Goal: Navigation & Orientation: Understand site structure

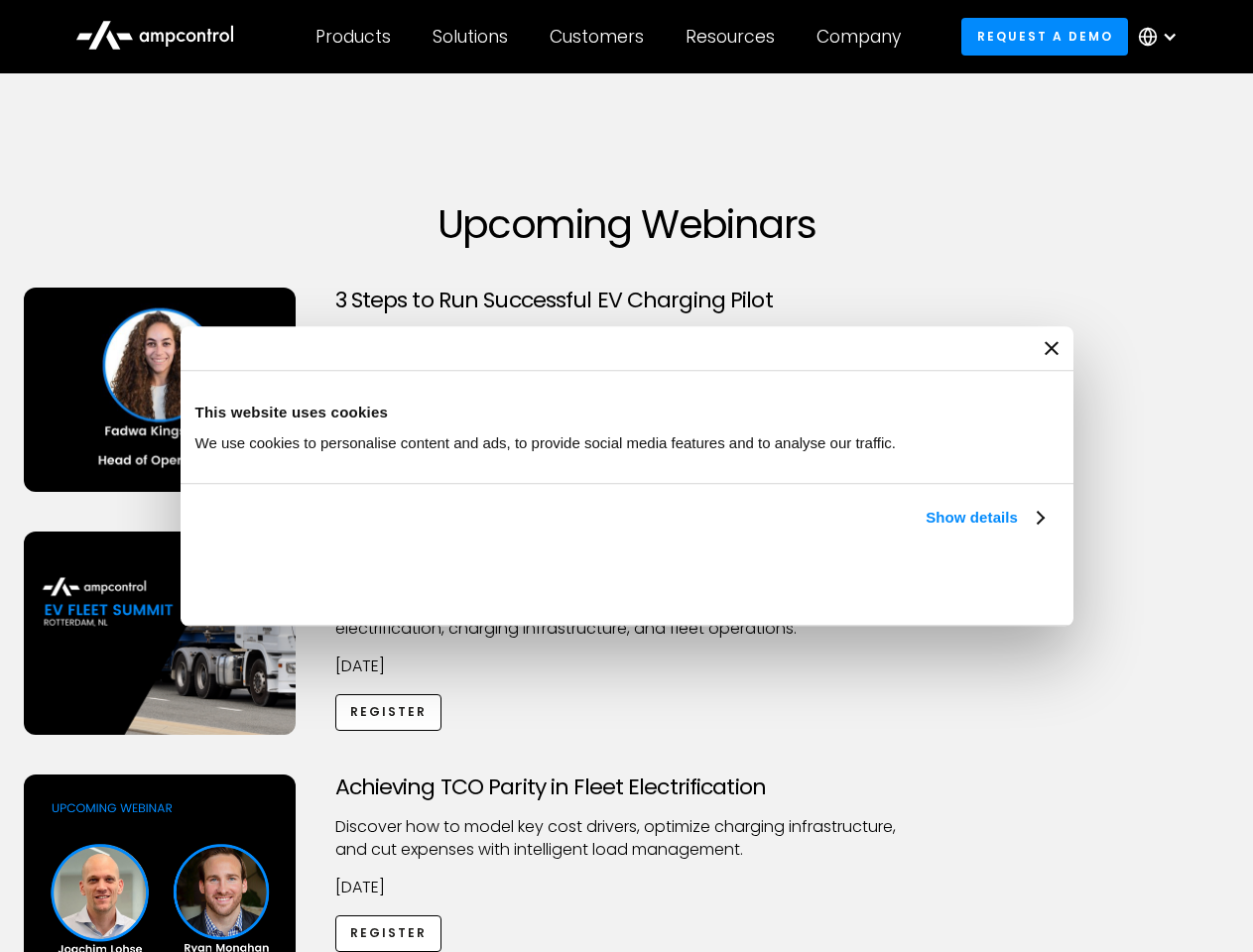
click at [925, 530] on link "Show details" at bounding box center [984, 518] width 118 height 24
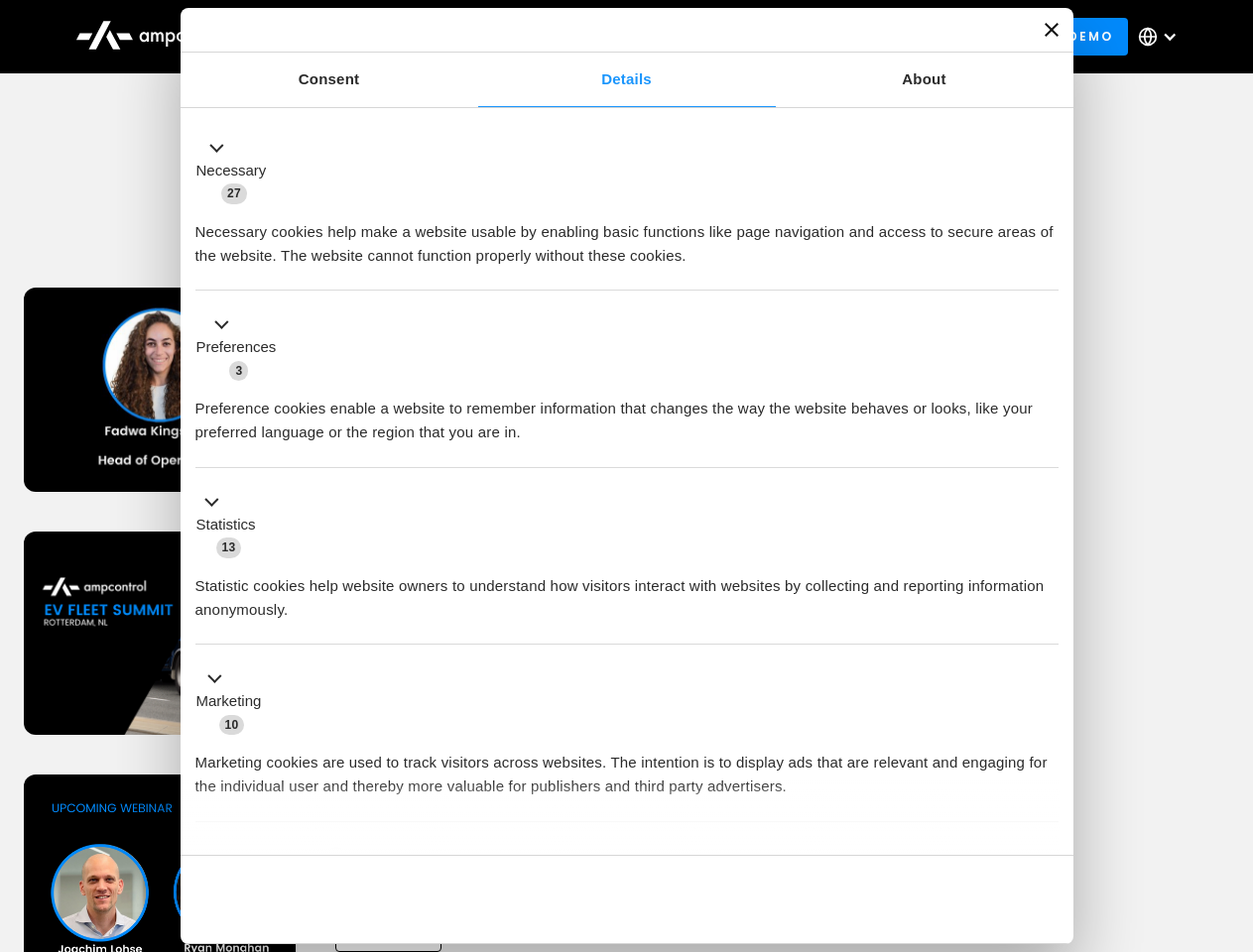
click at [1046, 268] on div "Necessary cookies help make a website usable by enabling basic functions like p…" at bounding box center [626, 236] width 863 height 63
click at [1231, 800] on div "Achieving TCO Parity in Fleet Electrification Discover how to model key cost dr…" at bounding box center [626, 930] width 1246 height 312
click at [610, 37] on div "Customers" at bounding box center [597, 37] width 95 height 22
click at [353, 37] on div "Products" at bounding box center [354, 37] width 76 height 22
click at [471, 37] on div "Solutions" at bounding box center [470, 37] width 76 height 22
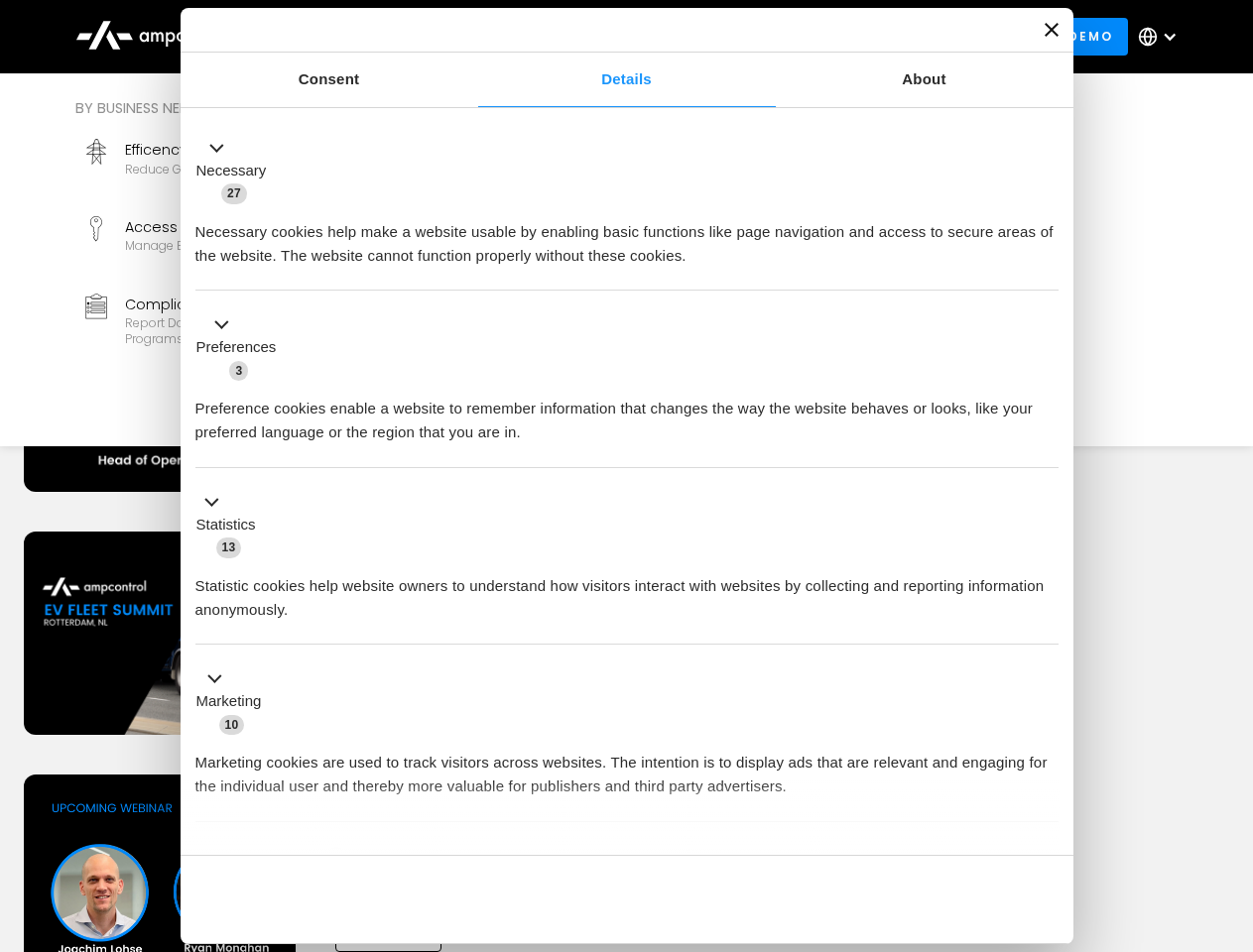
click at [600, 37] on div "Customers" at bounding box center [597, 37] width 95 height 22
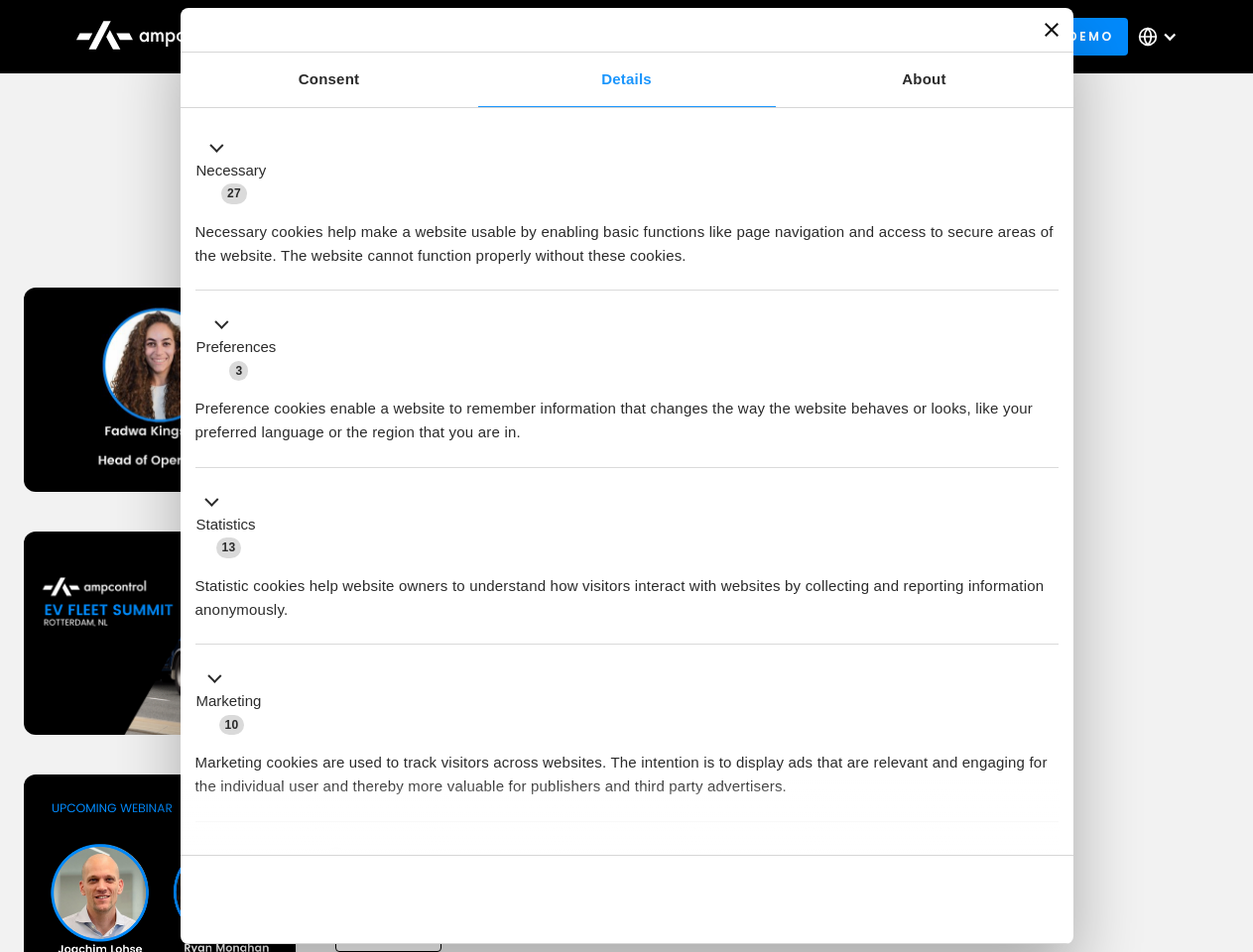
click at [734, 37] on div "Resources" at bounding box center [730, 37] width 90 height 22
click at [865, 37] on div "Company" at bounding box center [859, 37] width 85 height 22
click at [1162, 37] on div at bounding box center [1169, 37] width 16 height 16
